Goal: Task Accomplishment & Management: Complete application form

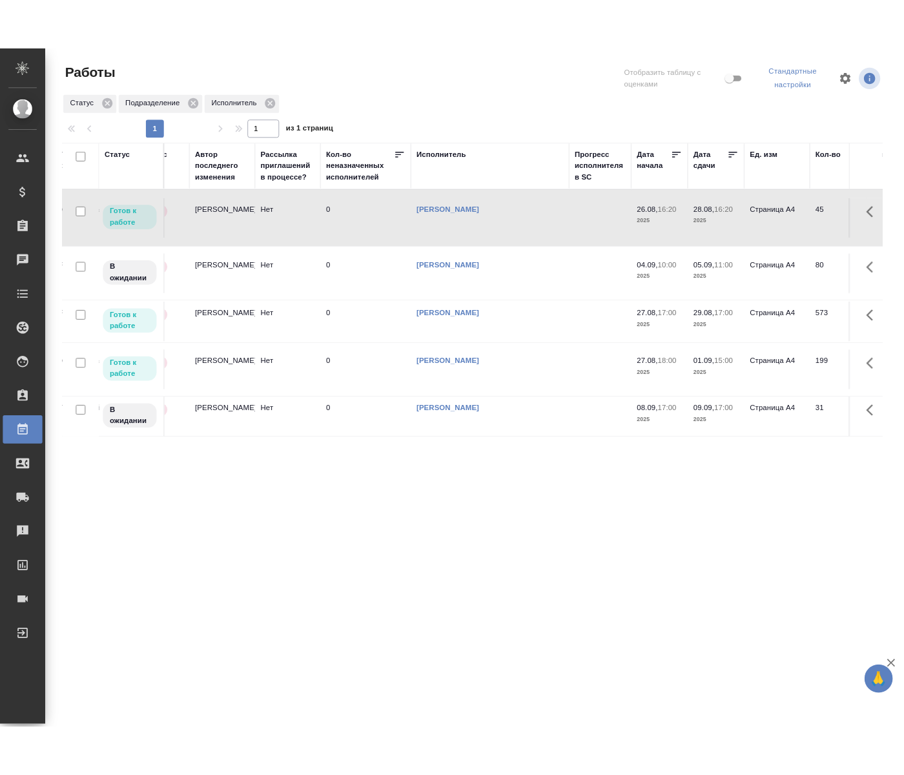
scroll to position [0, 743]
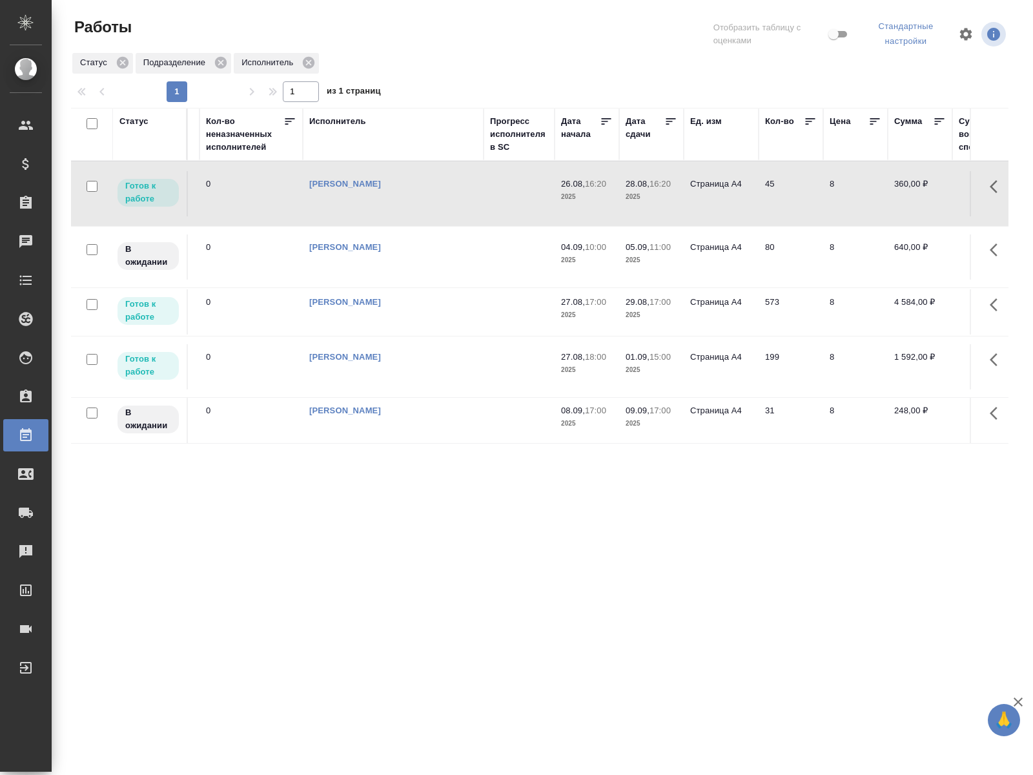
click at [540, 195] on td at bounding box center [519, 193] width 71 height 45
click at [693, 334] on td "Страница А4" at bounding box center [721, 311] width 75 height 45
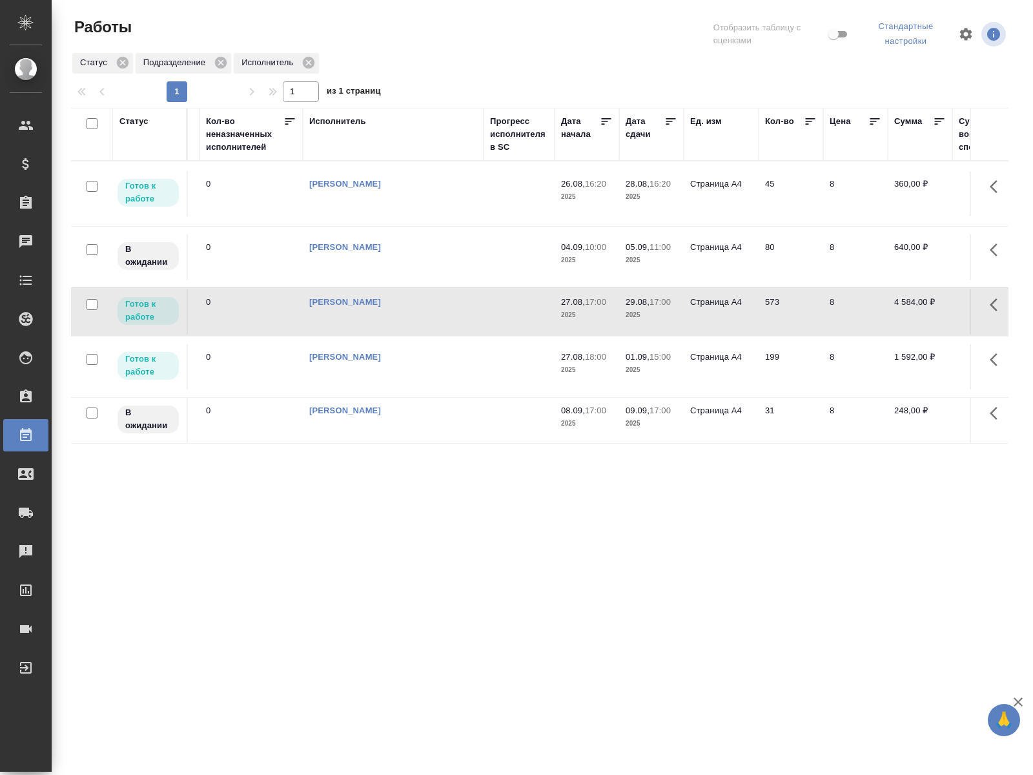
click at [693, 334] on td "Страница А4" at bounding box center [721, 311] width 75 height 45
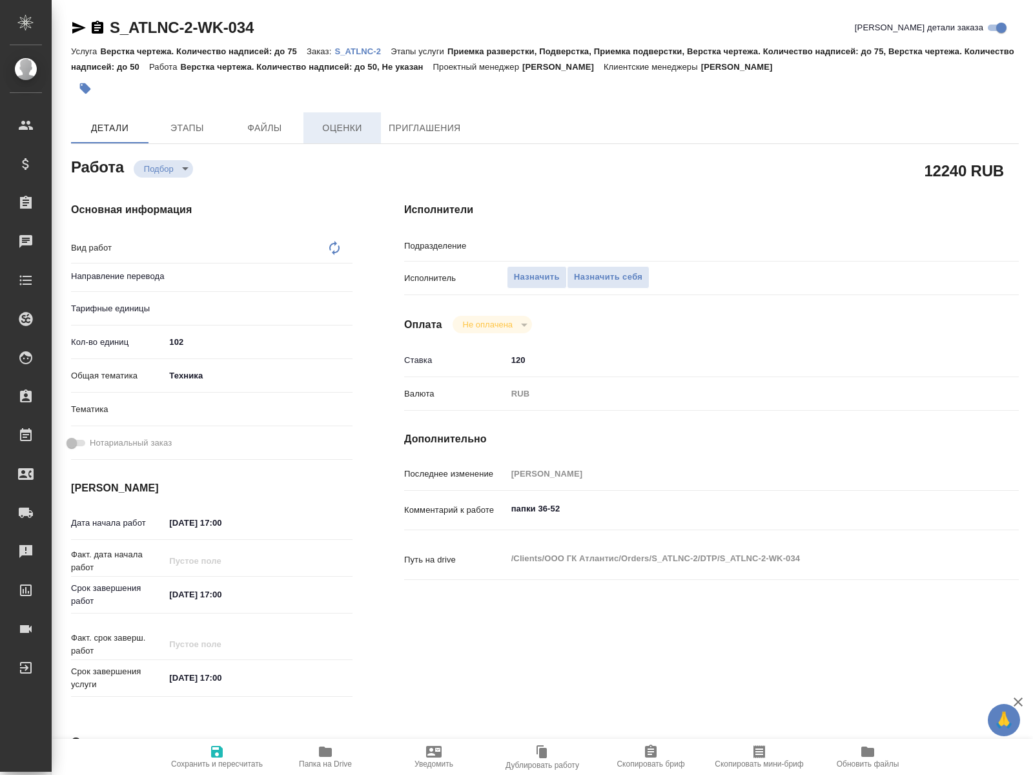
type textarea "x"
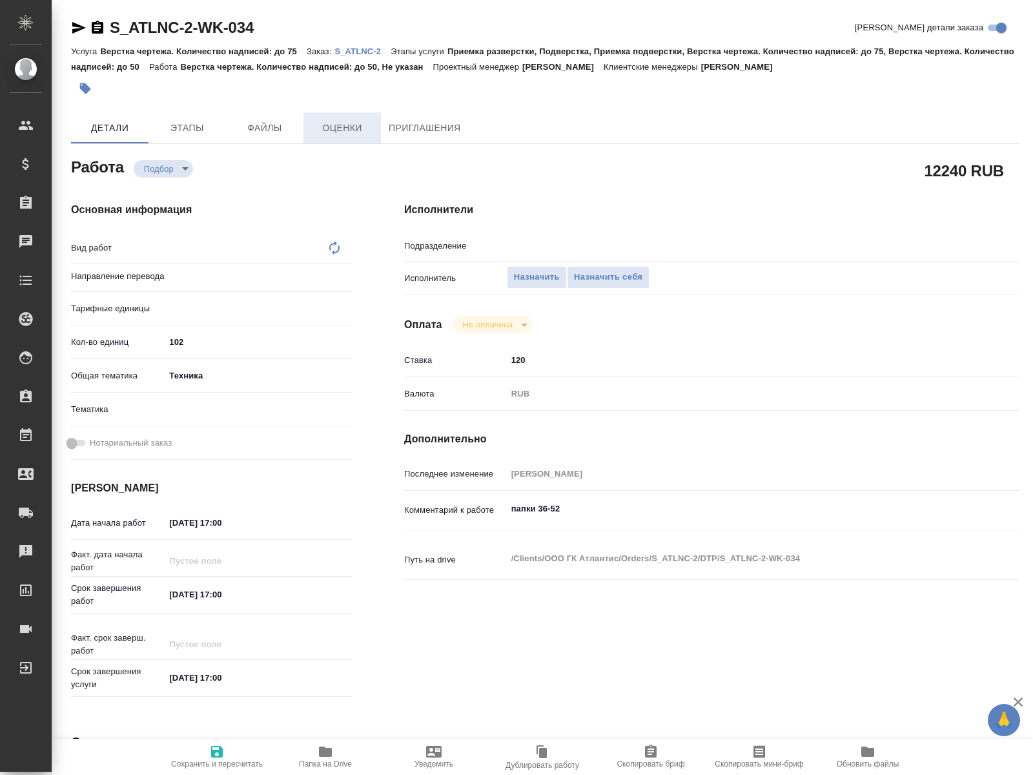
type textarea "x"
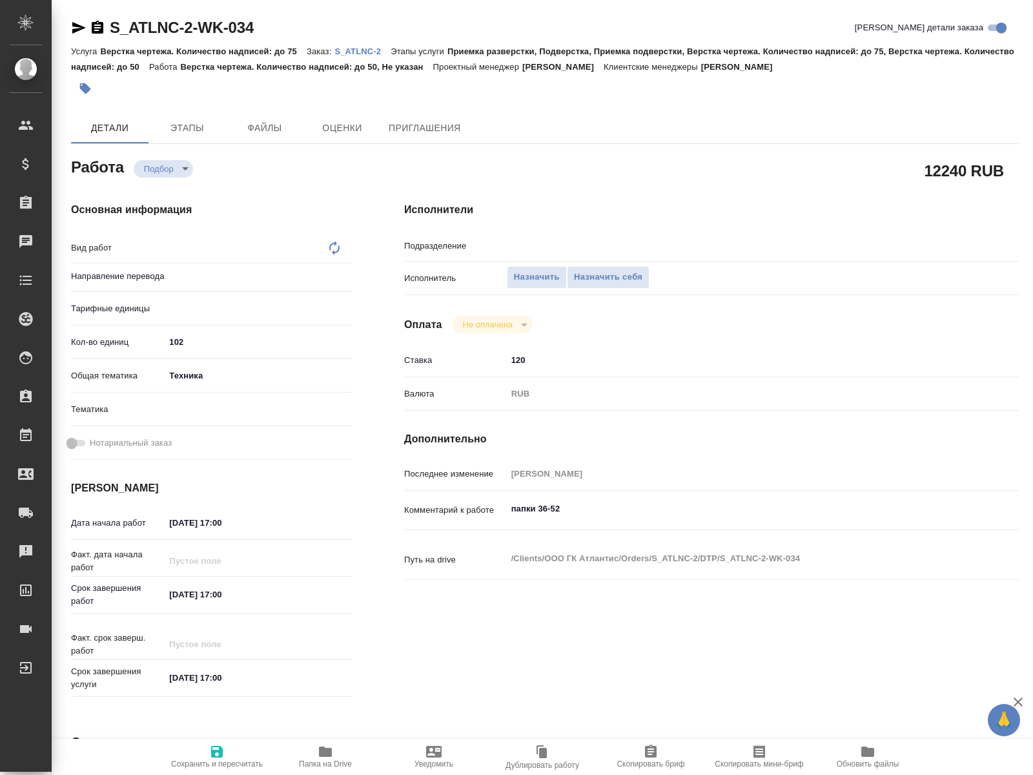
type textarea "x"
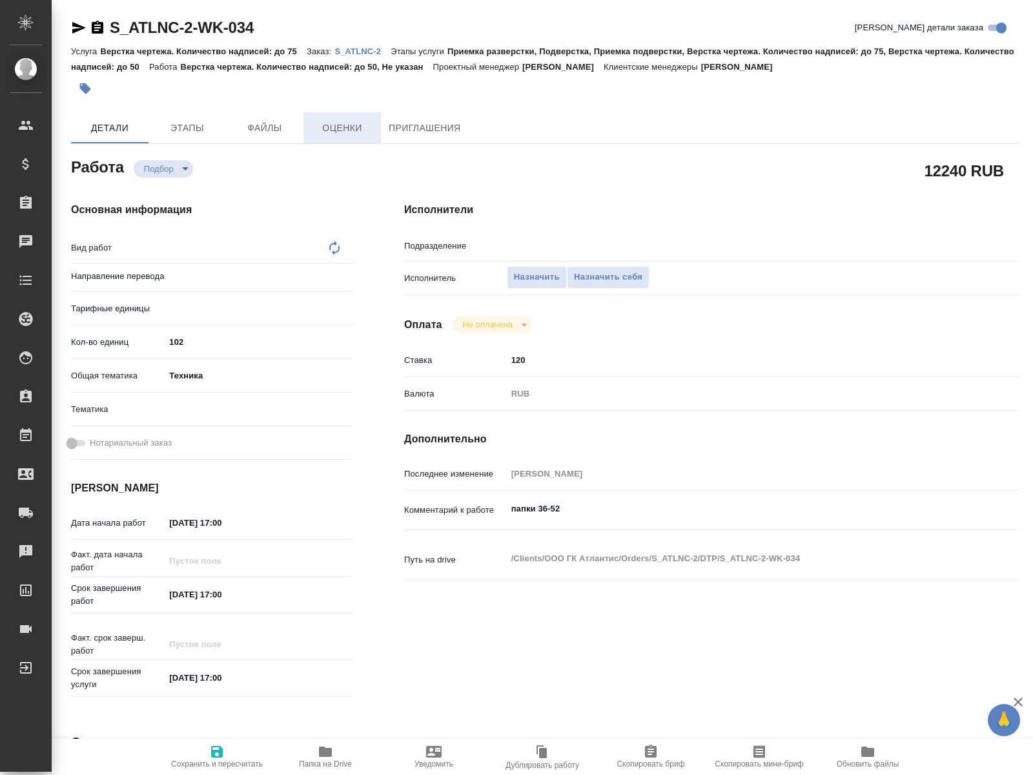
type textarea "x"
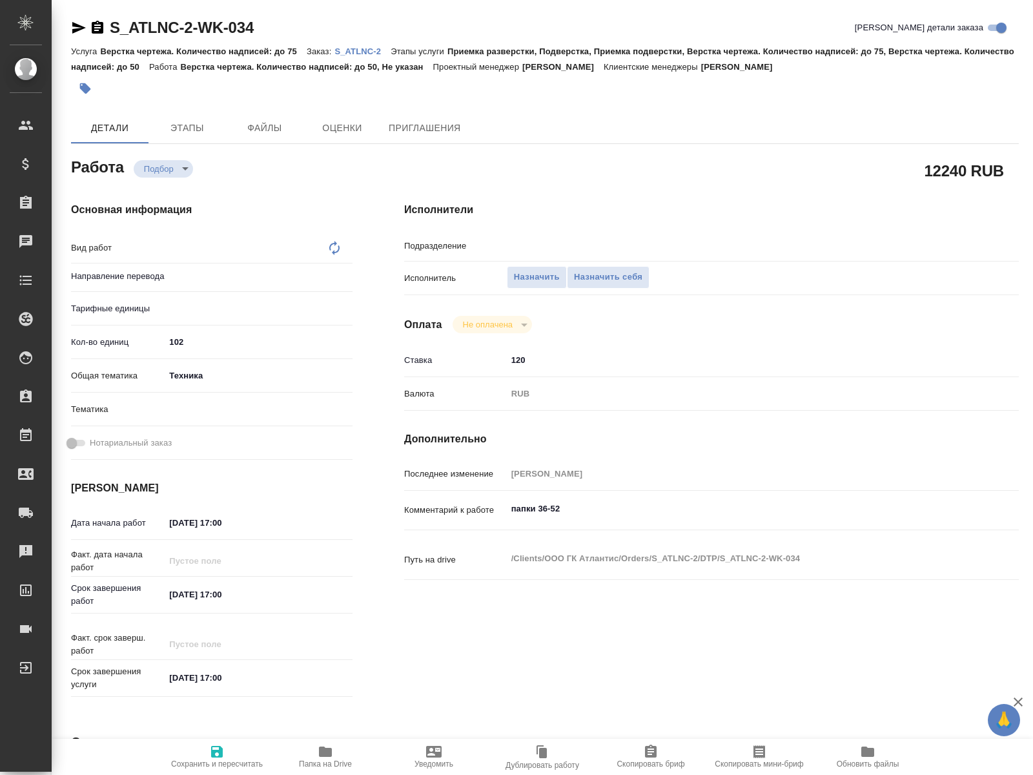
type textarea "x"
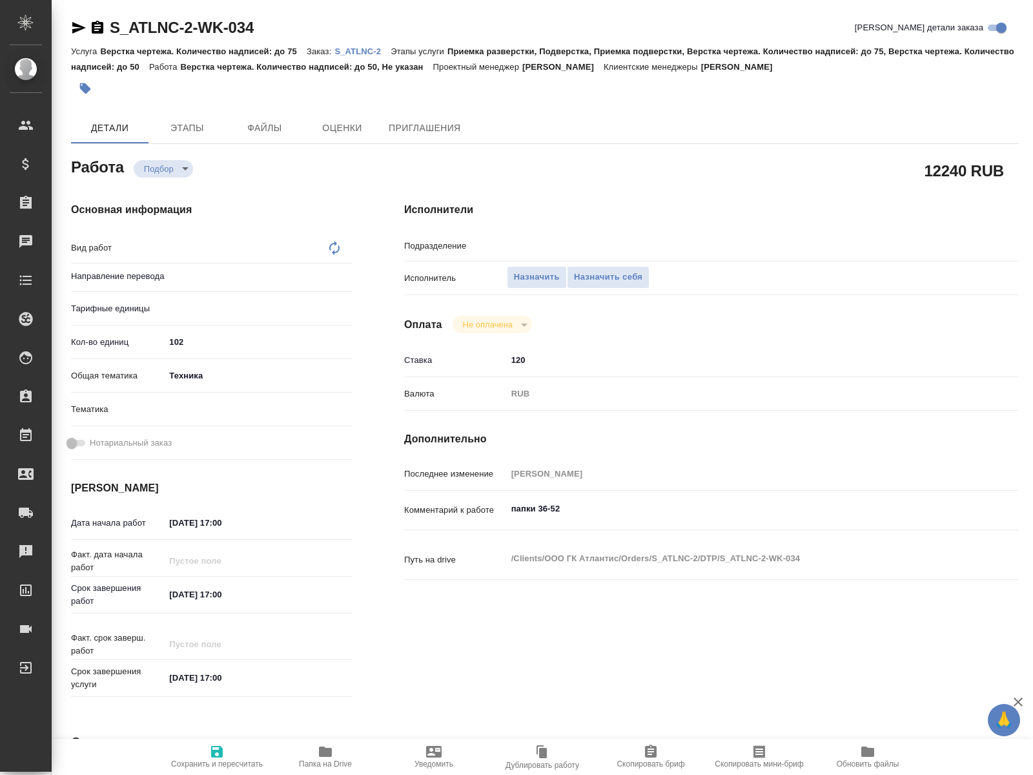
type textarea "x"
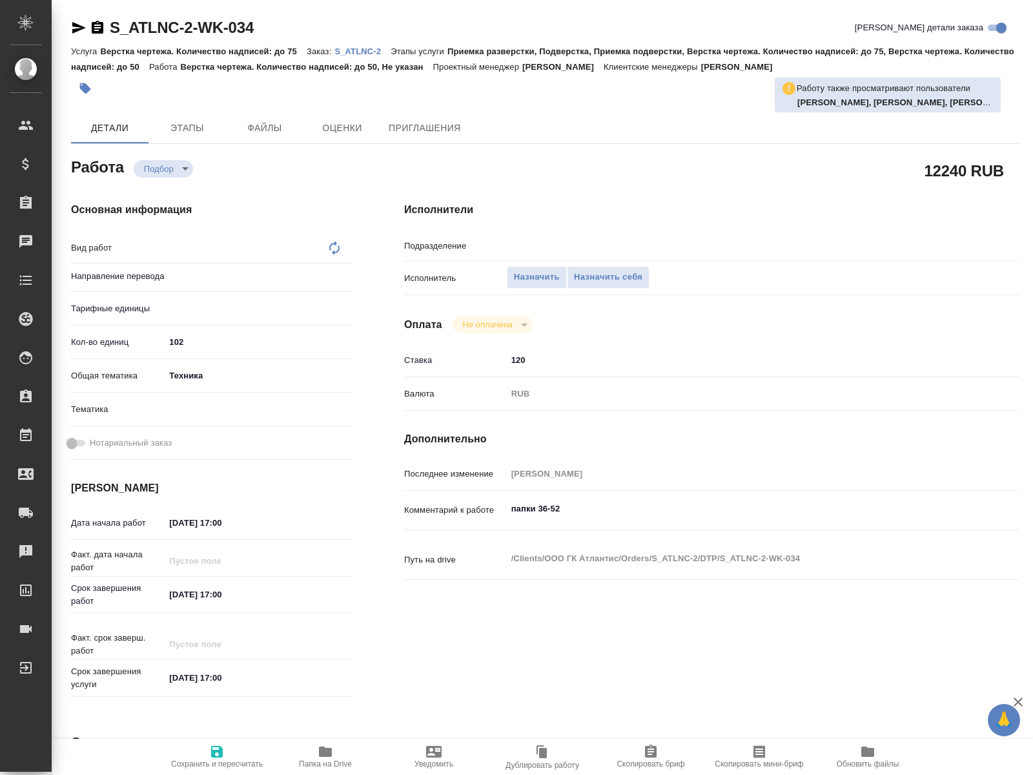
type textarea "x"
click at [444, 613] on div "Исполнители Подразделение ​ Исполнитель Назначить Назначить себя Оплата Не опла…" at bounding box center [711, 451] width 666 height 551
type textarea "x"
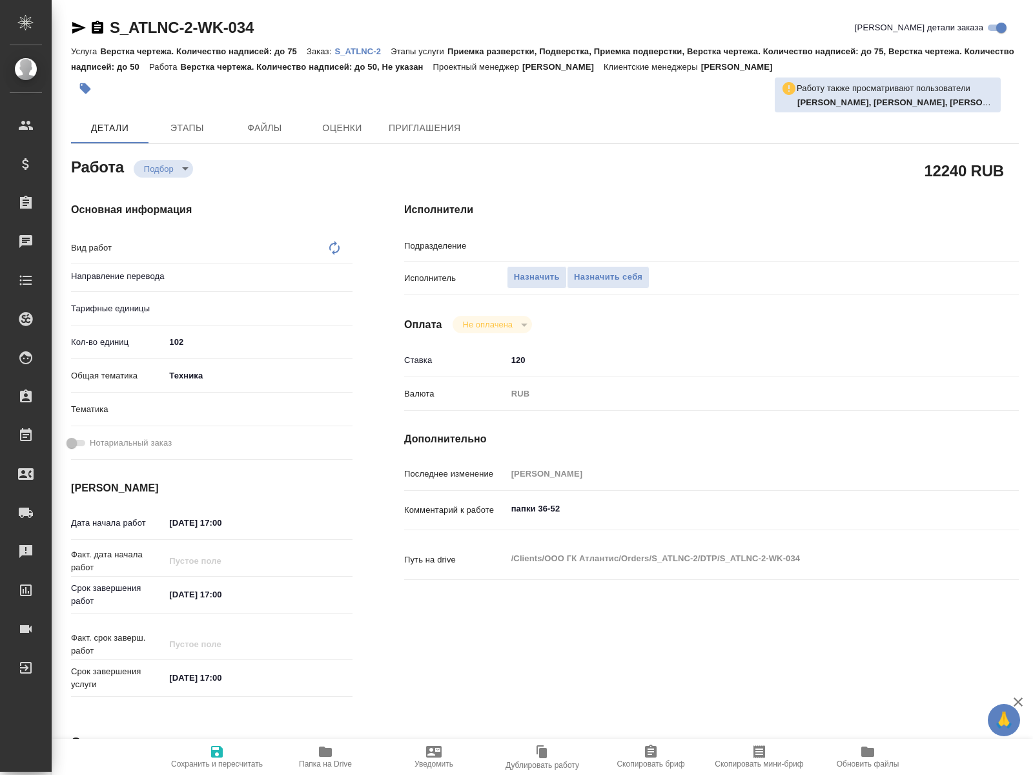
type textarea "x"
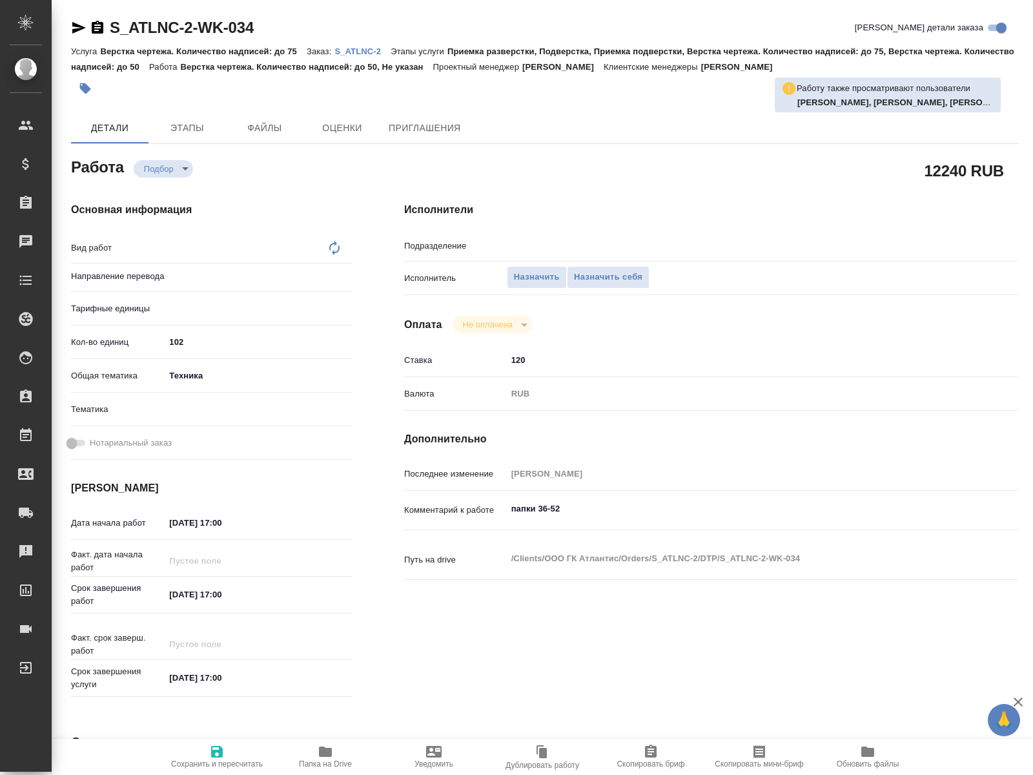
type textarea "x"
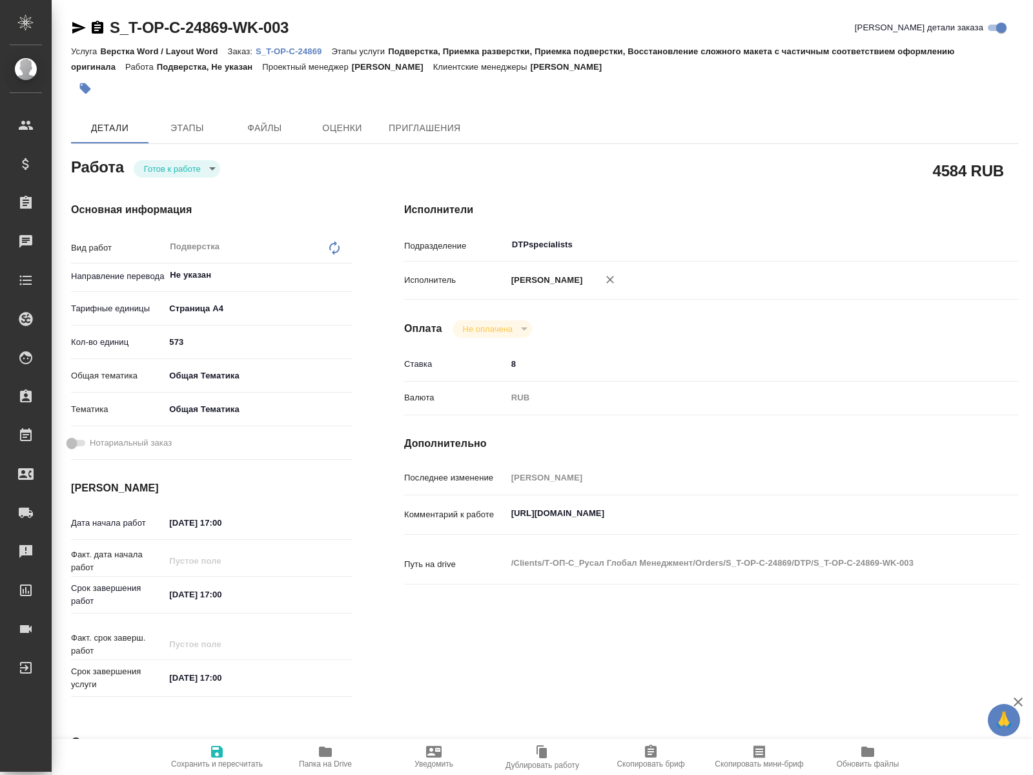
type textarea "x"
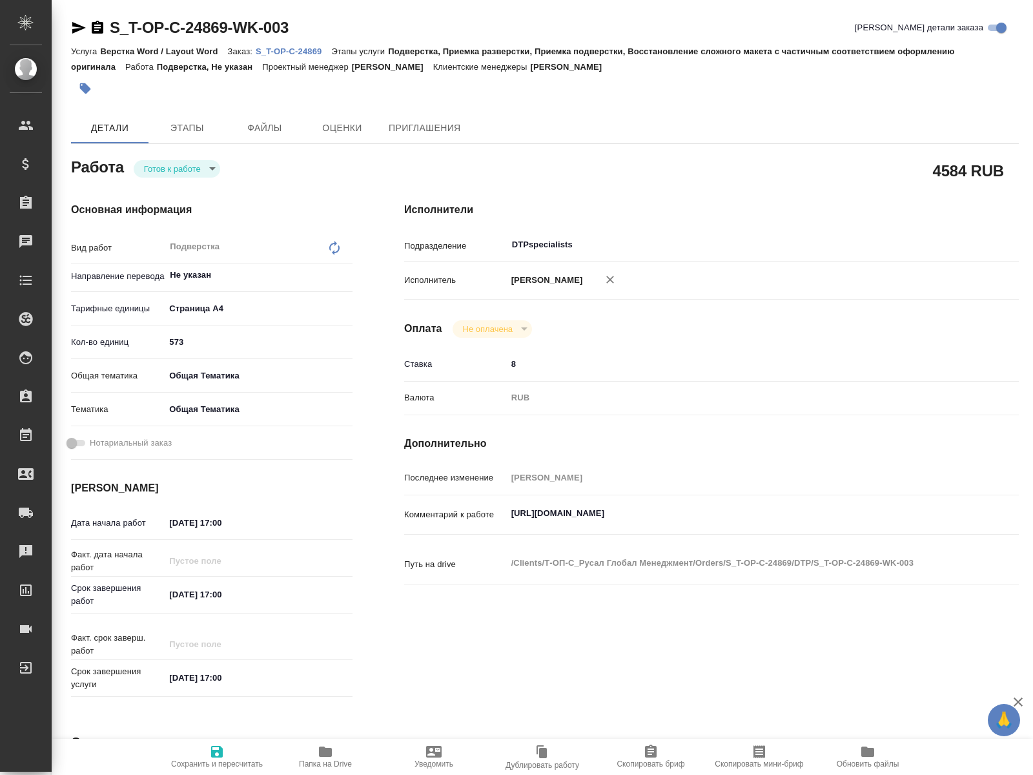
type textarea "x"
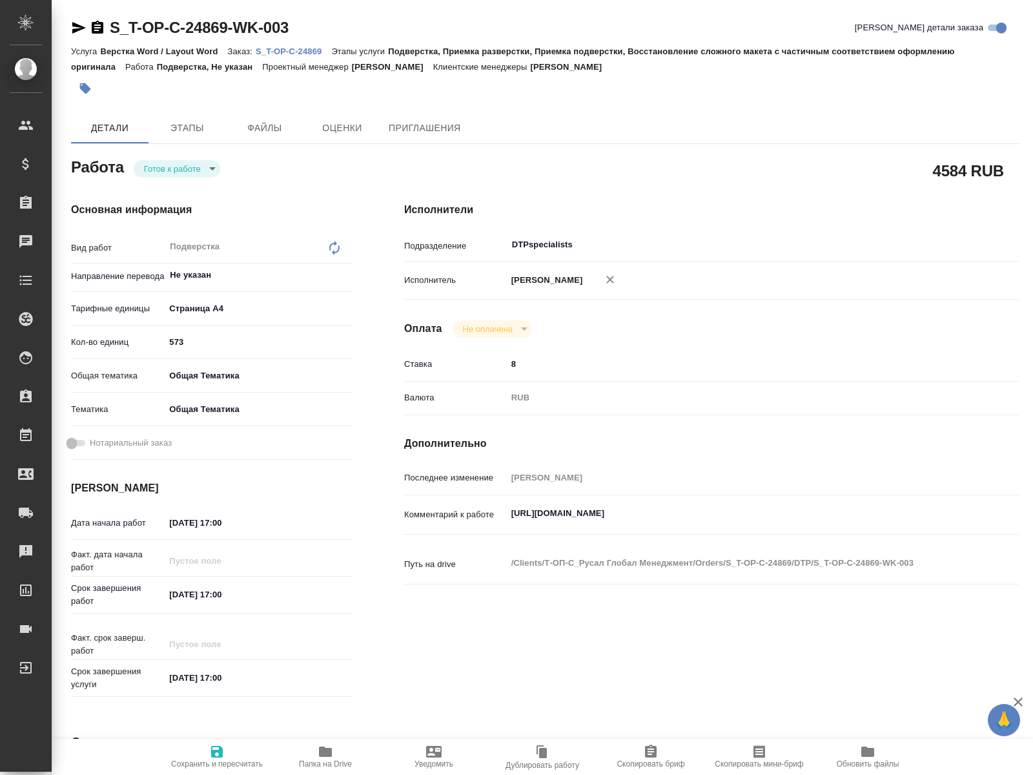
type textarea "x"
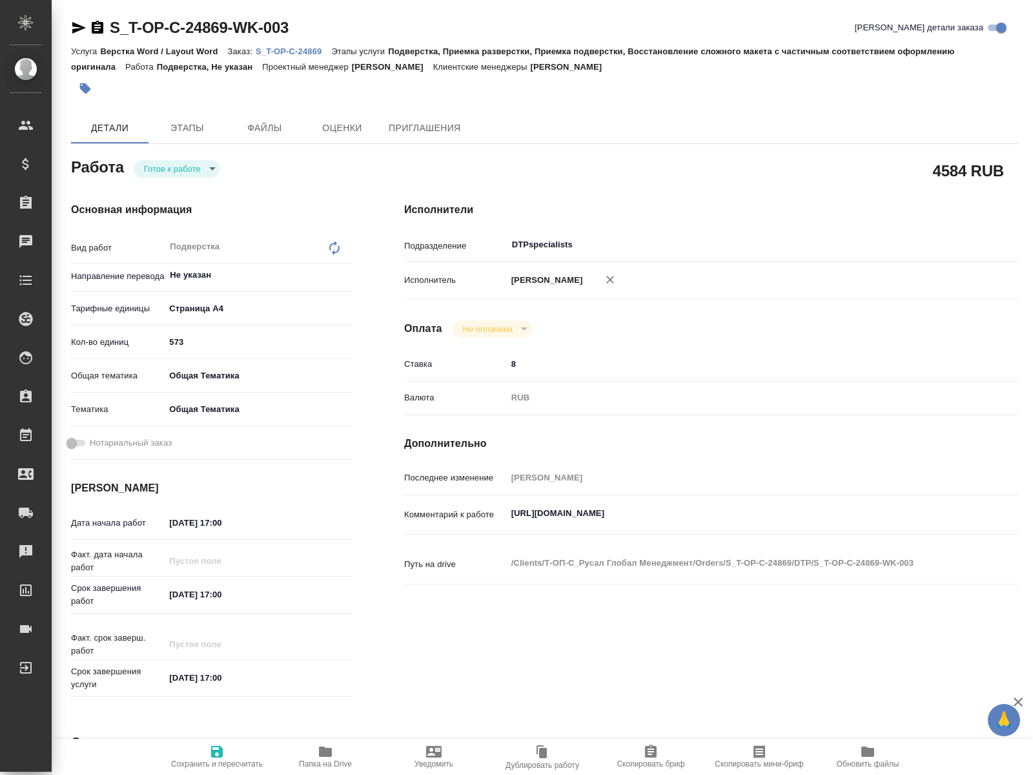
type textarea "x"
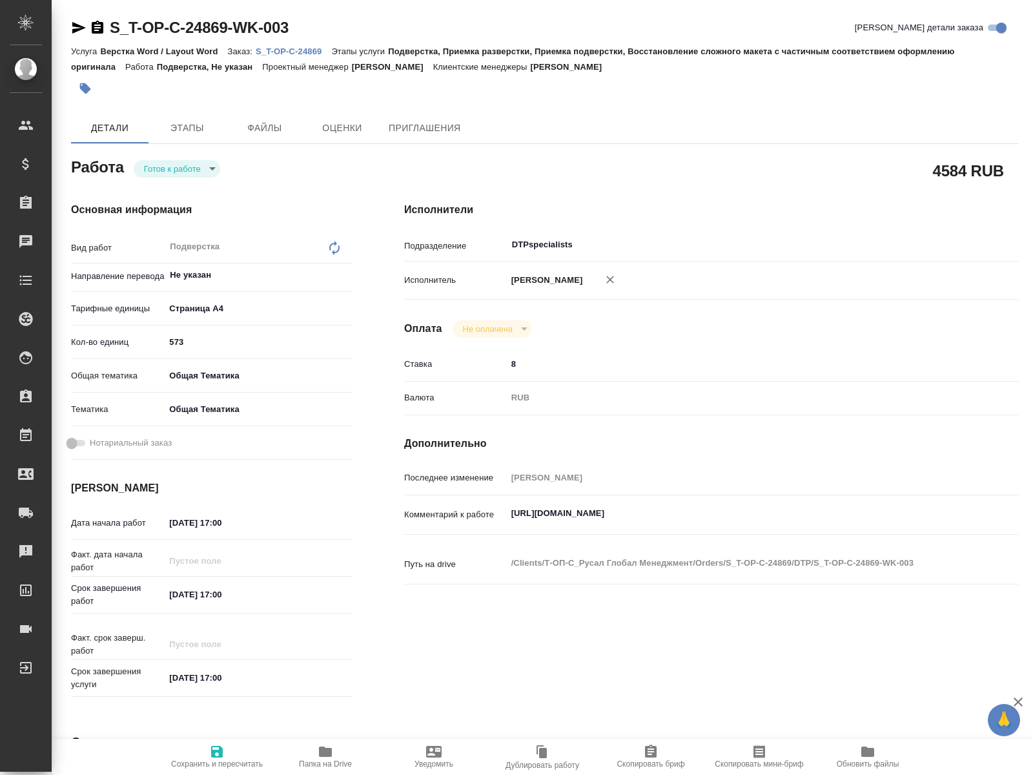
type textarea "x"
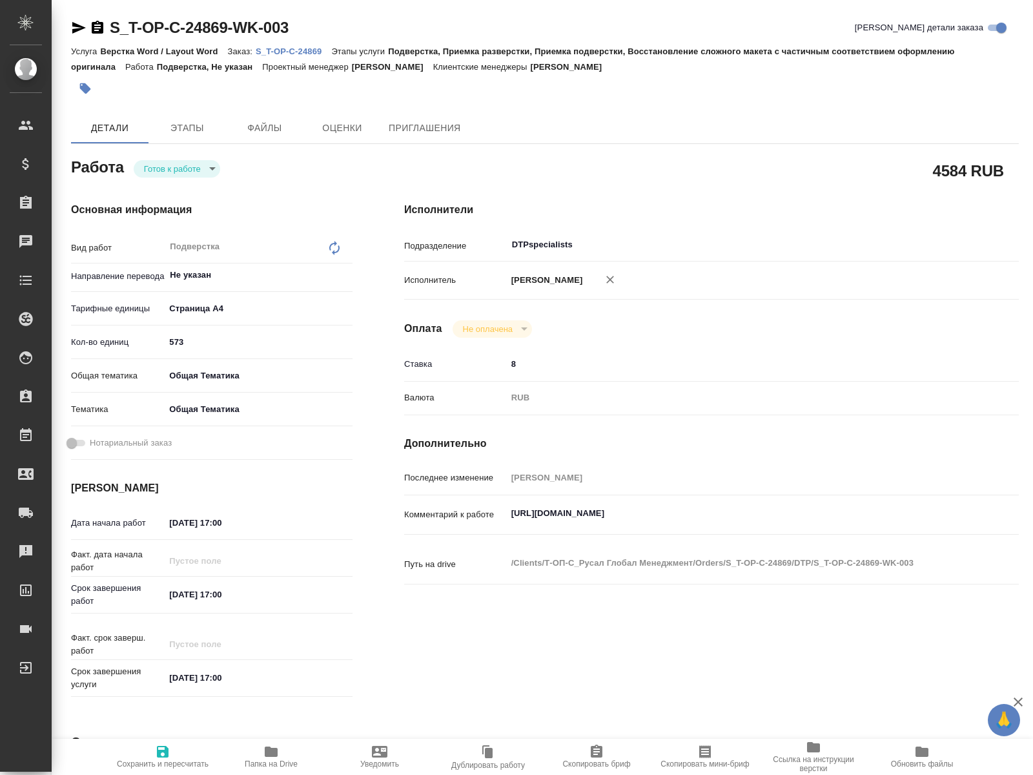
type textarea "x"
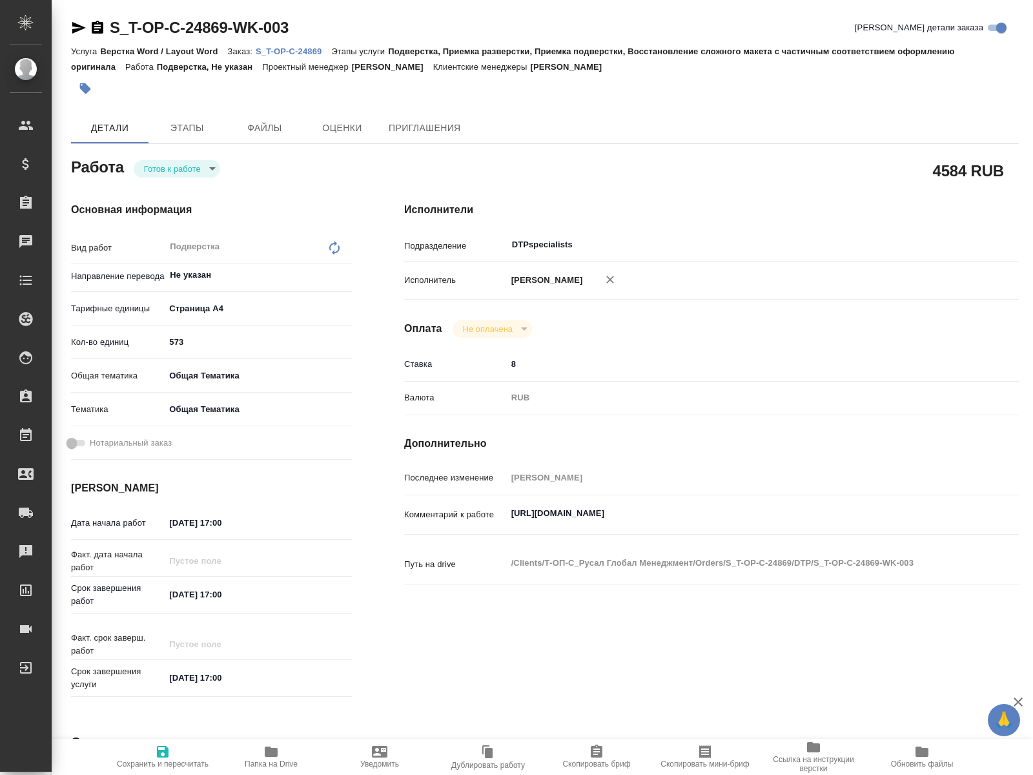
type textarea "x"
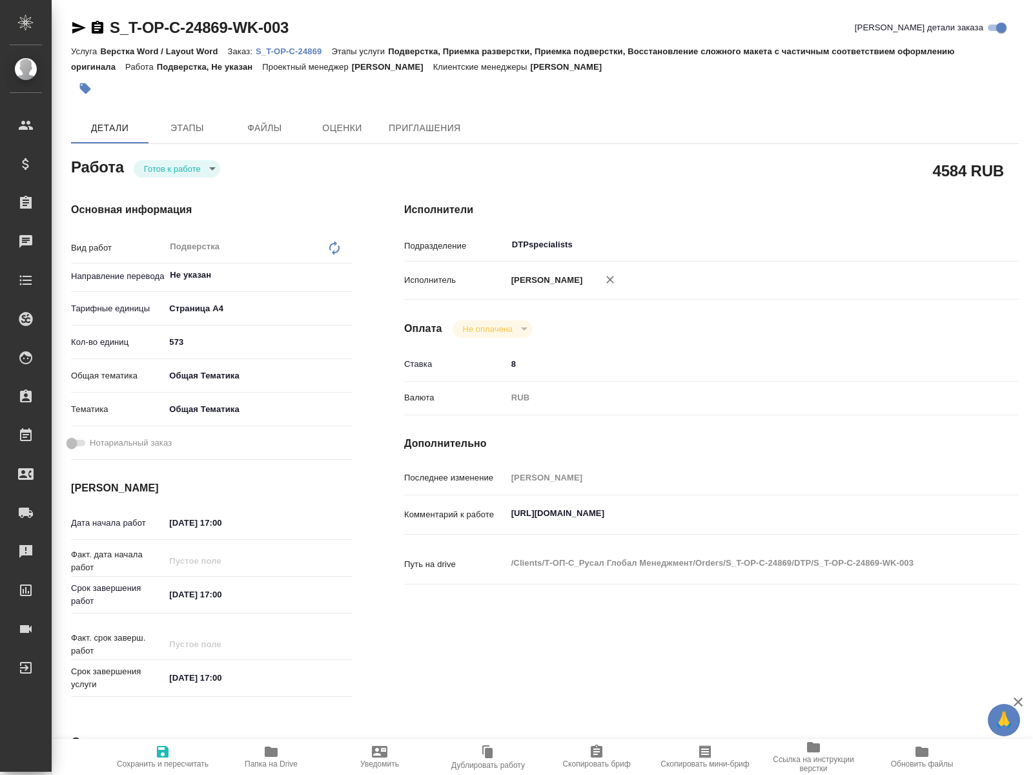
type textarea "x"
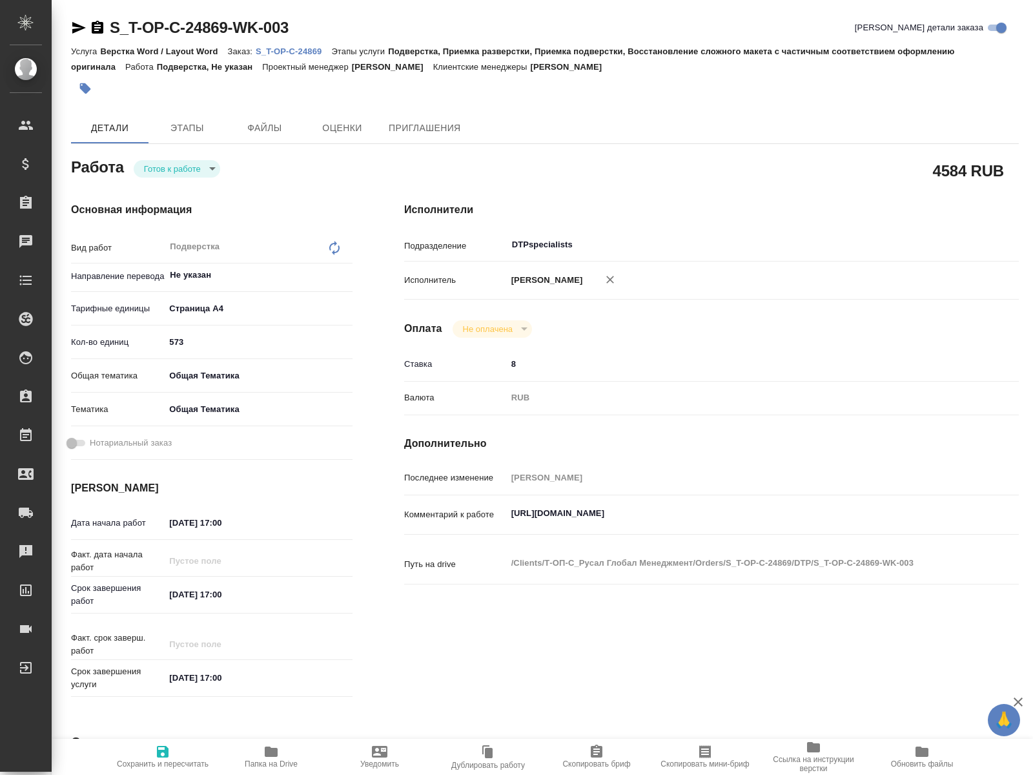
type textarea "x"
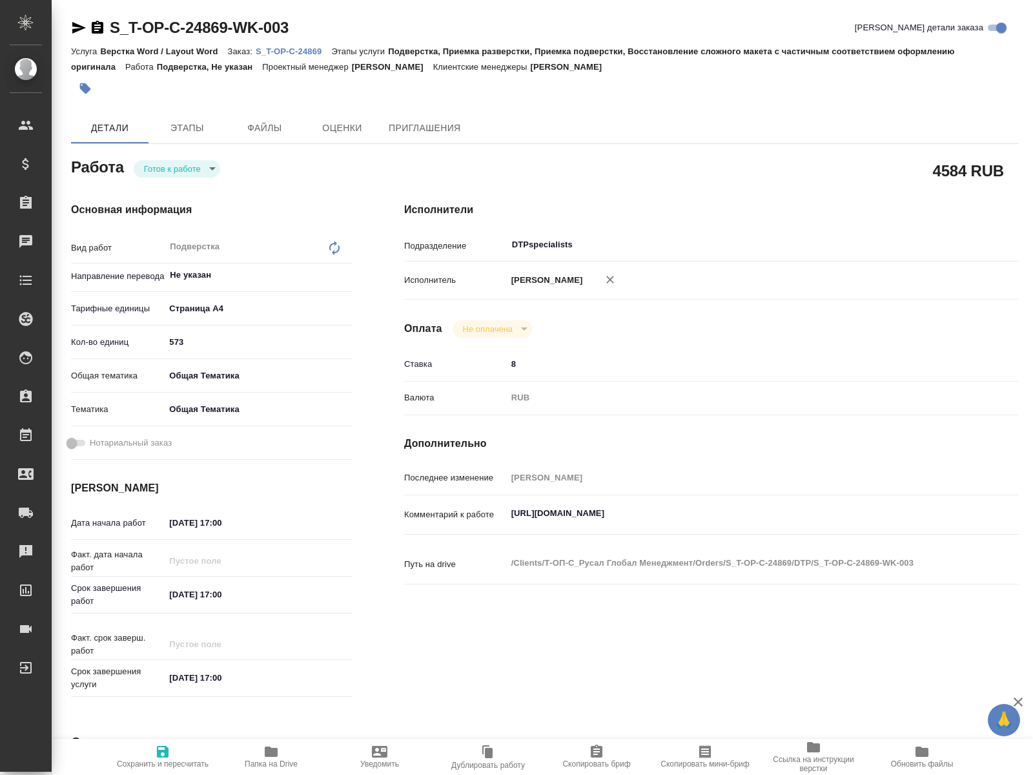
type textarea "x"
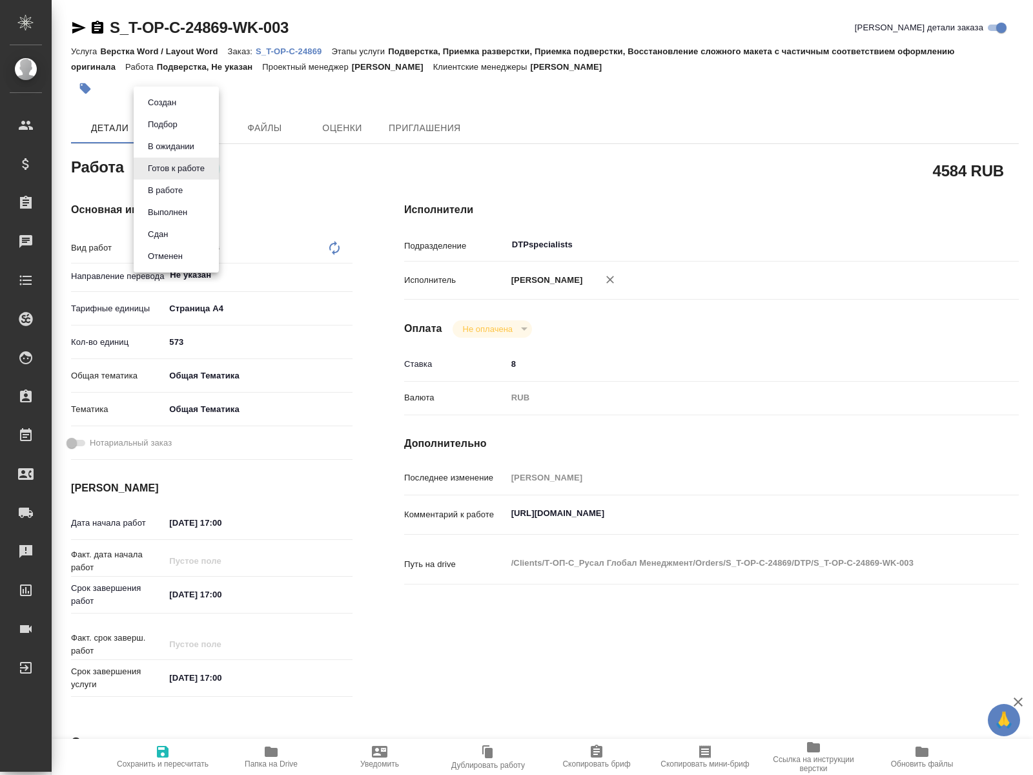
click at [198, 168] on body "🙏 .cls-1 fill:#fff; AWATERA Kucherenko Oksana Клиенты Спецификации Заказы 0 Чат…" at bounding box center [516, 387] width 1033 height 775
click at [168, 194] on button "В работе" at bounding box center [165, 190] width 43 height 14
type textarea "x"
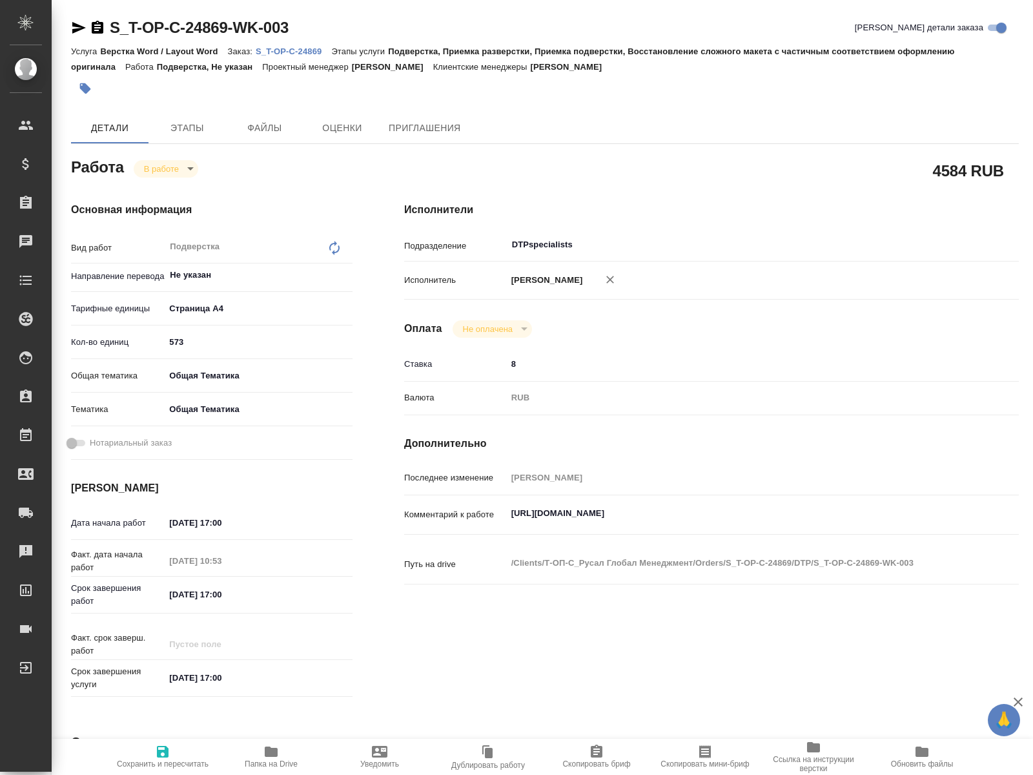
type textarea "x"
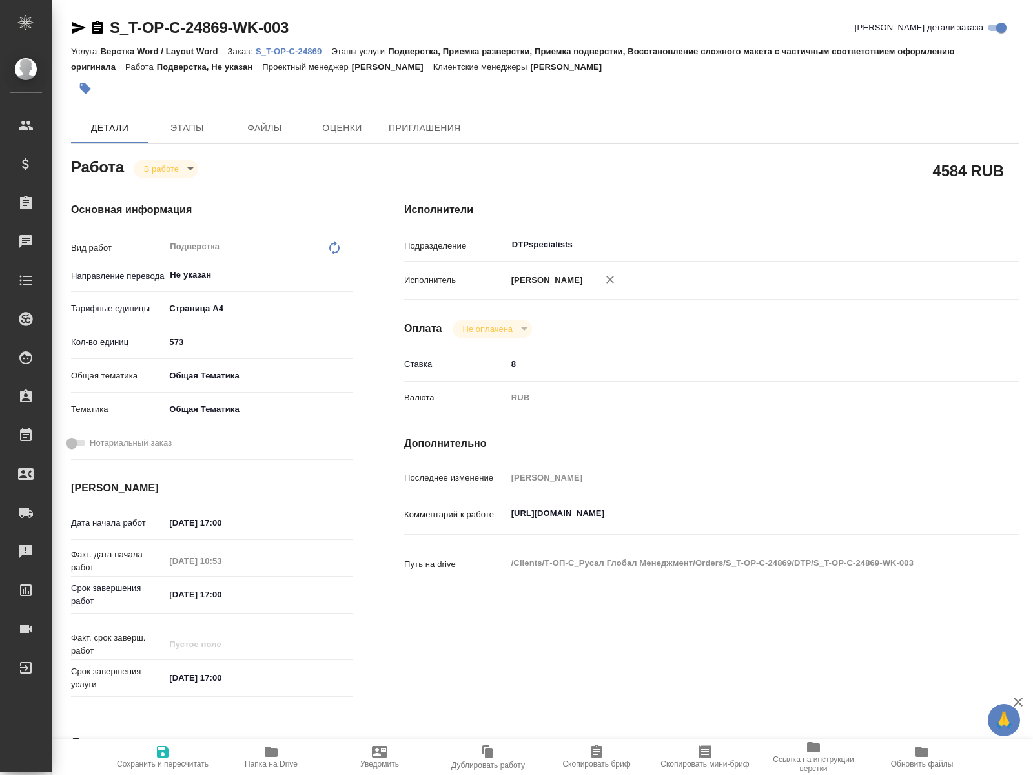
type textarea "x"
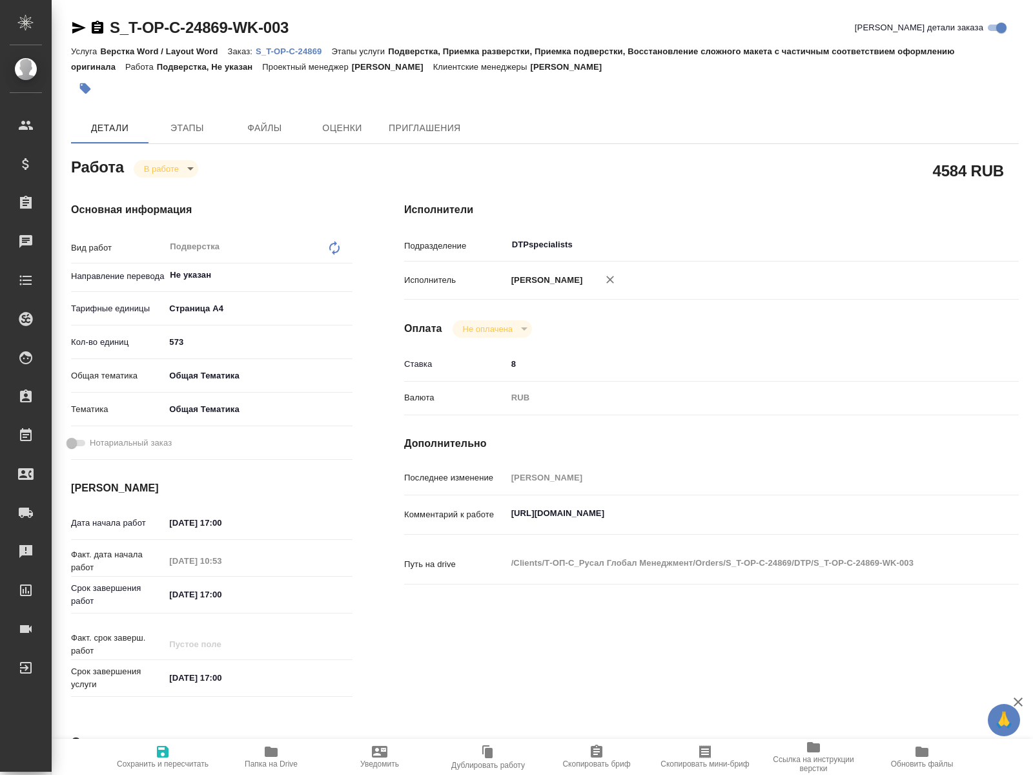
type textarea "x"
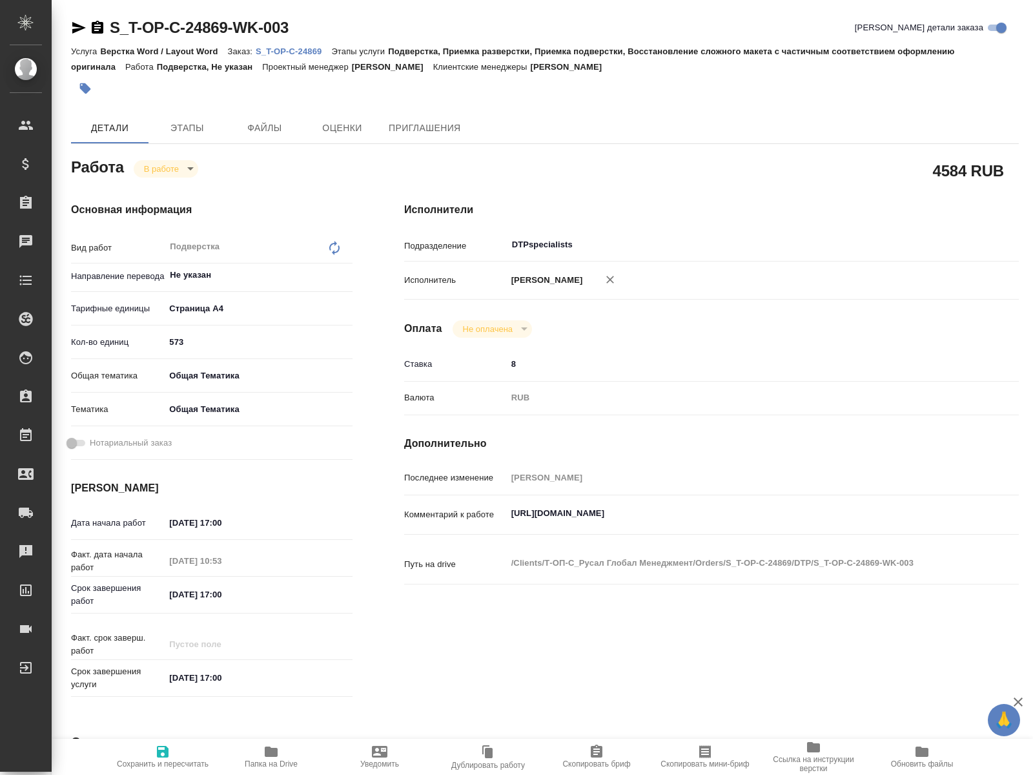
type textarea "x"
click at [273, 759] on span "Папка на Drive" at bounding box center [271, 763] width 53 height 9
drag, startPoint x: 690, startPoint y: 513, endPoint x: 513, endPoint y: 514, distance: 176.9
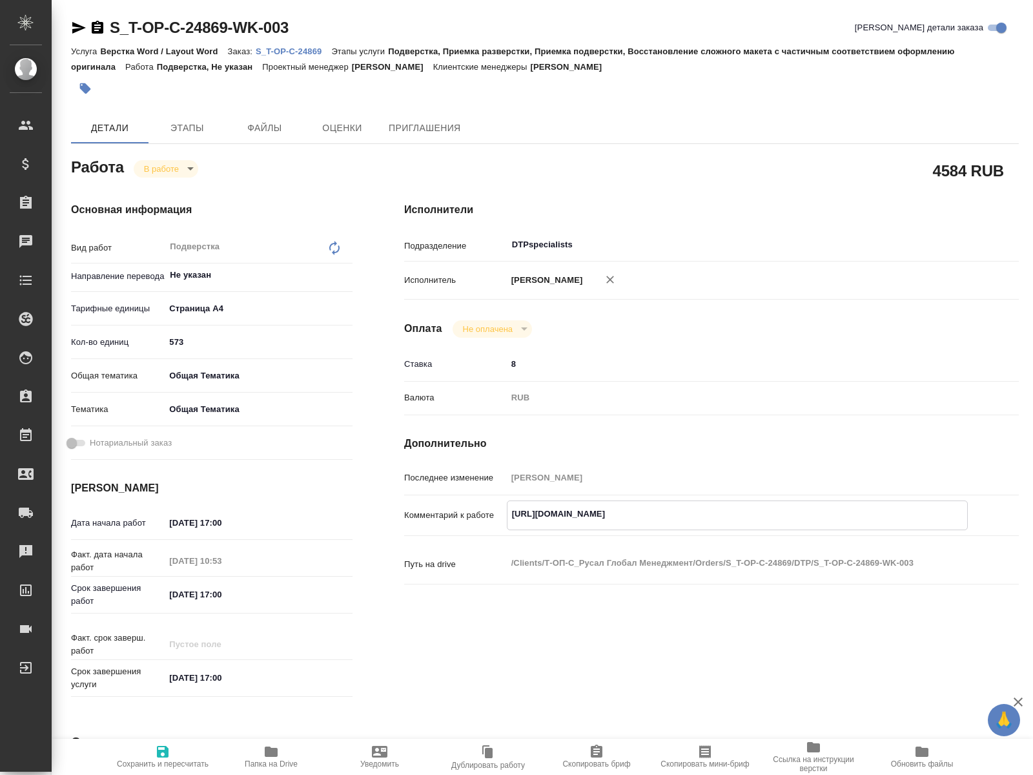
click at [513, 514] on textarea "[URL][DOMAIN_NAME]" at bounding box center [738, 514] width 460 height 22
type textarea "x"
click at [283, 754] on span "Папка на Drive" at bounding box center [271, 756] width 93 height 25
type textarea "x"
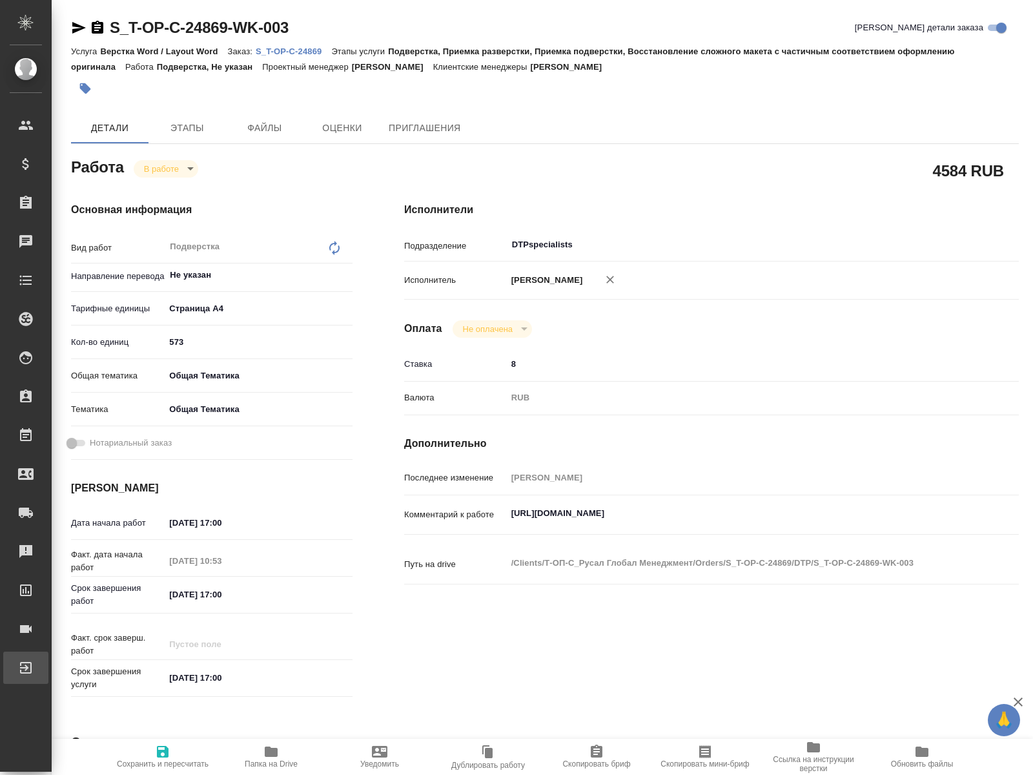
type textarea "x"
click at [76, 28] on icon "button" at bounding box center [78, 27] width 15 height 15
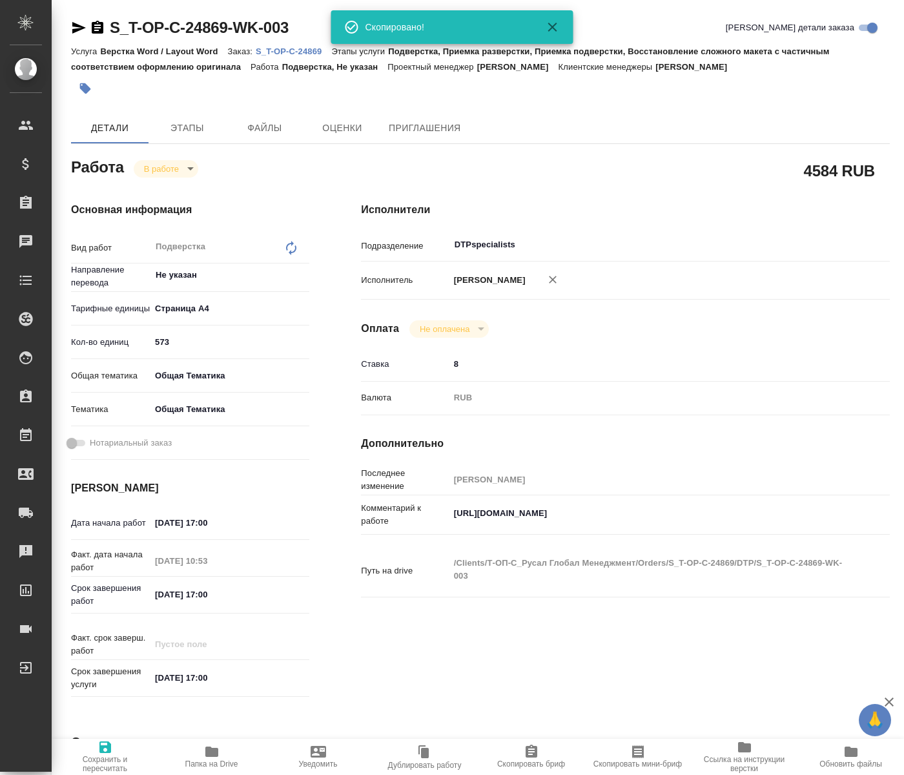
type textarea "x"
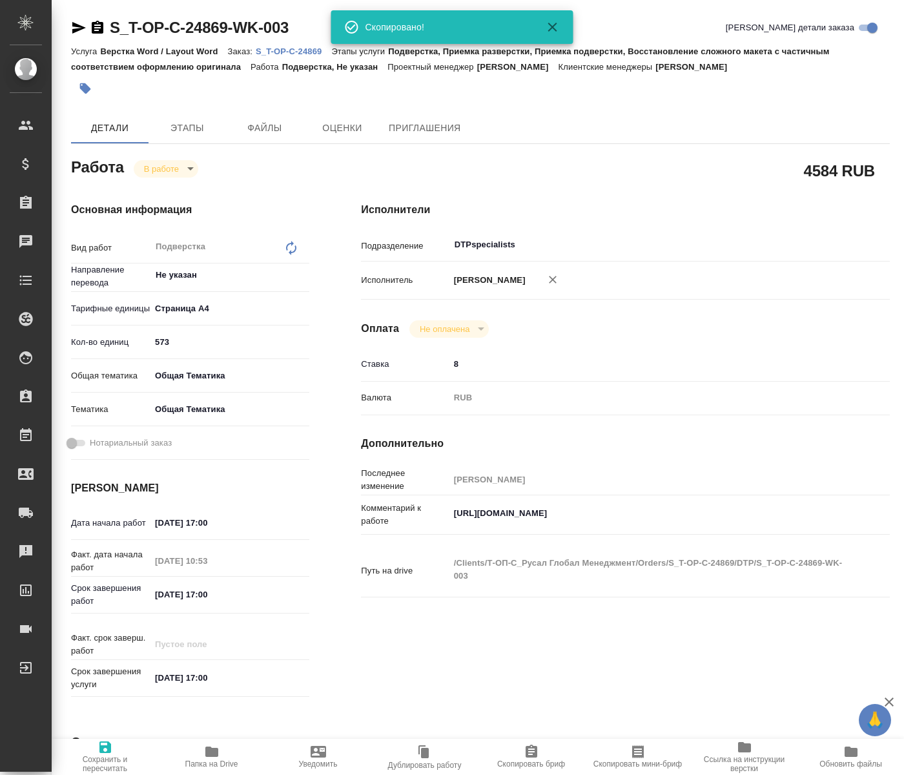
type textarea "x"
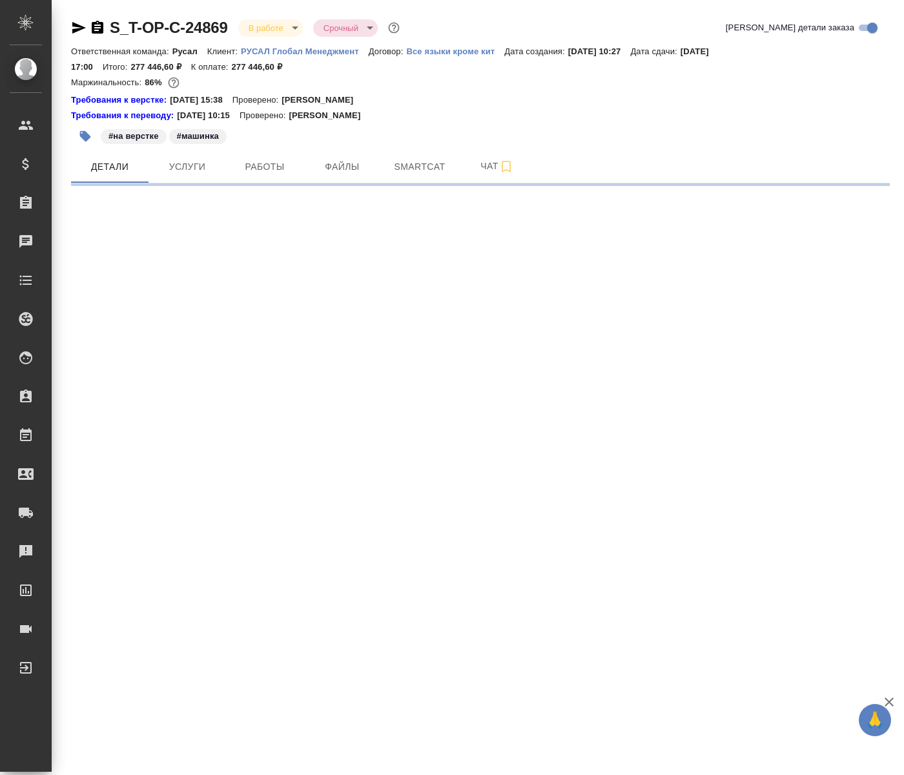
select select "RU"
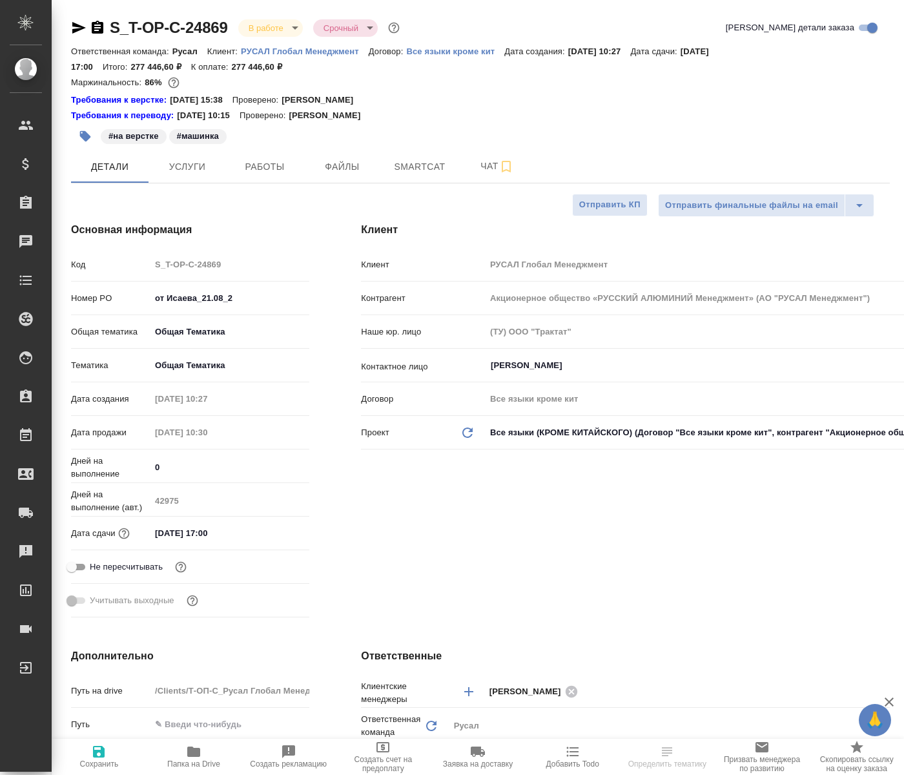
type input "[PERSON_NAME]"
type input "Авдеенко Кирилл"
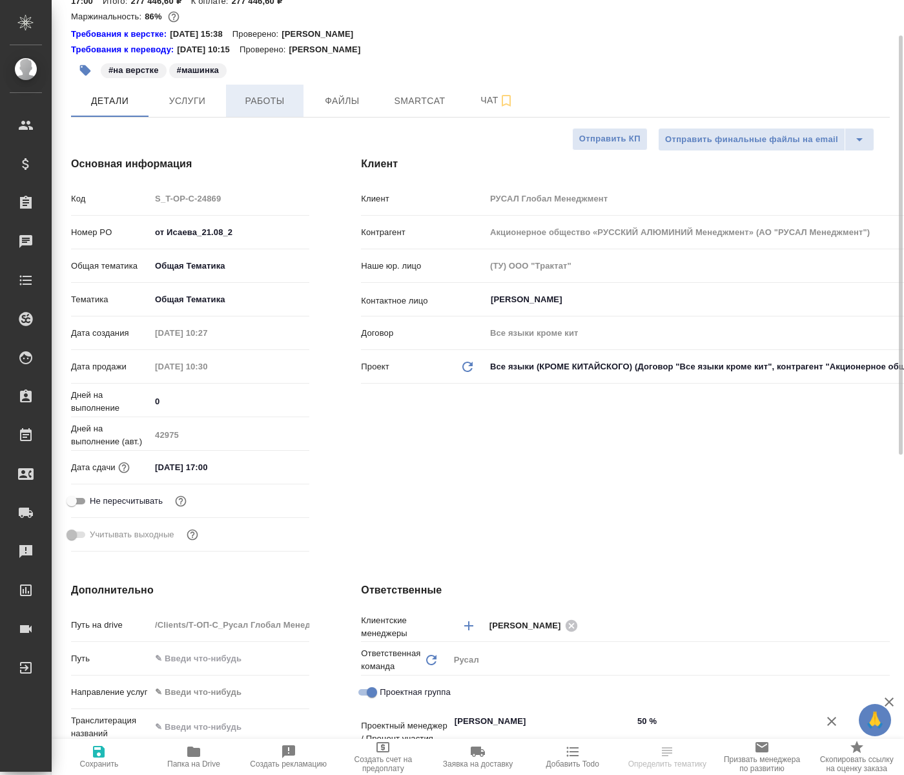
click at [277, 102] on span "Работы" at bounding box center [265, 101] width 62 height 16
type textarea "x"
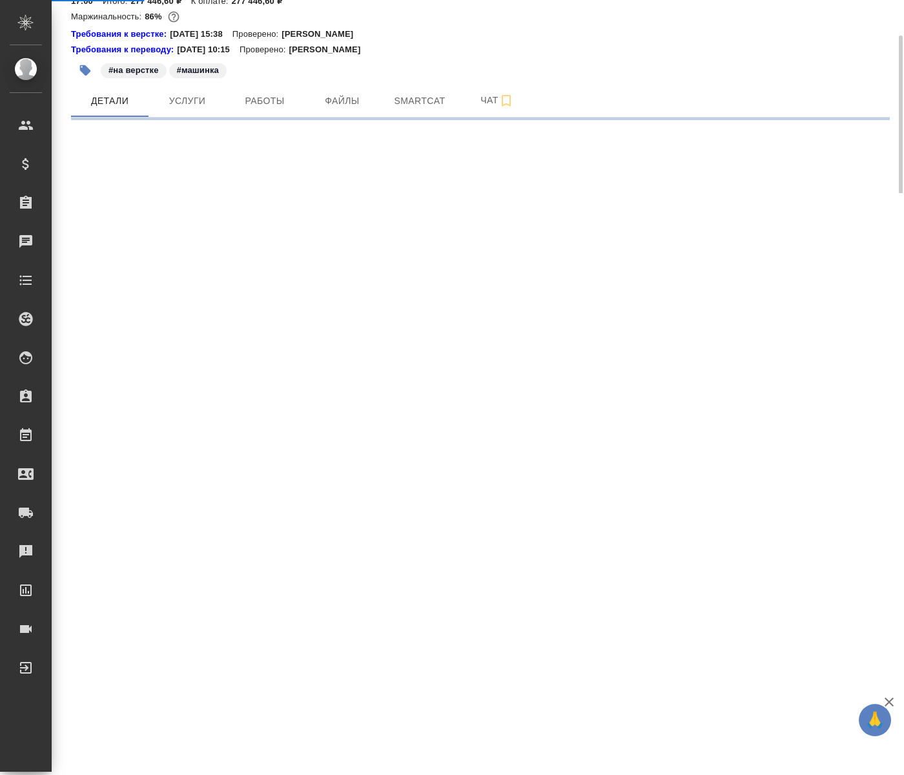
select select "RU"
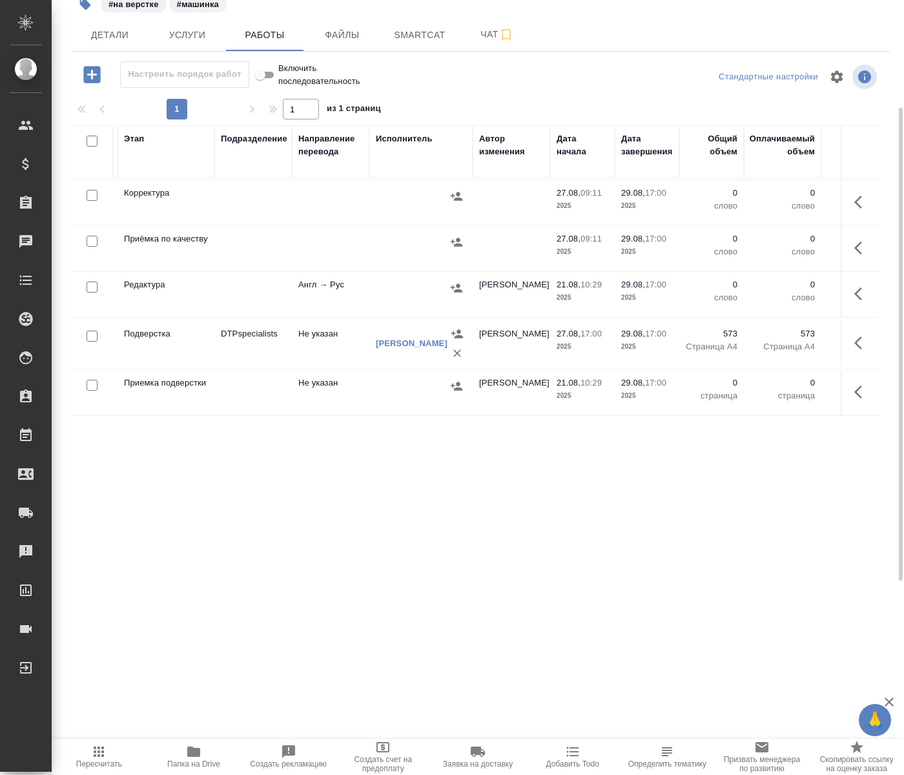
scroll to position [252, 0]
